Goal: Task Accomplishment & Management: Use online tool/utility

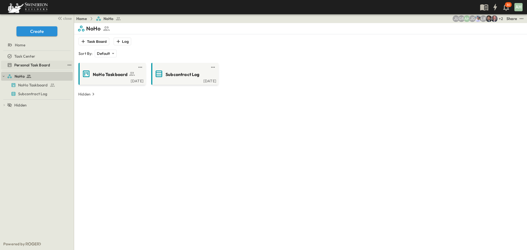
click at [33, 65] on span "Personal Task Board" at bounding box center [32, 64] width 36 height 5
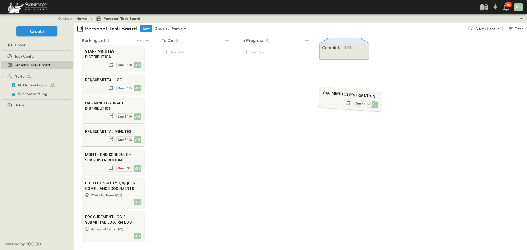
drag, startPoint x: 98, startPoint y: 160, endPoint x: 336, endPoint y: 100, distance: 244.7
